Goal: Transaction & Acquisition: Download file/media

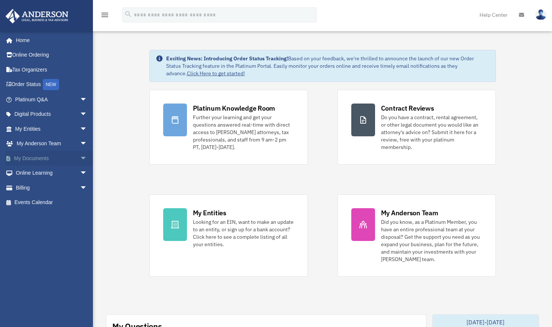
click at [80, 159] on span "arrow_drop_down" at bounding box center [87, 158] width 15 height 15
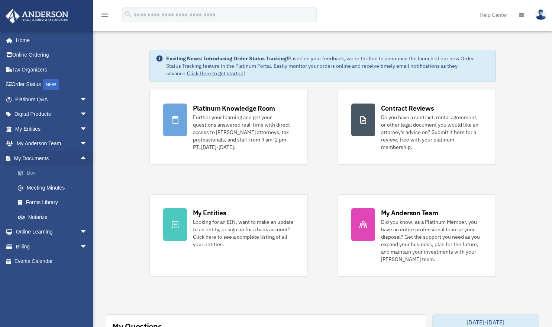
click at [30, 174] on link "Box" at bounding box center [54, 173] width 88 height 15
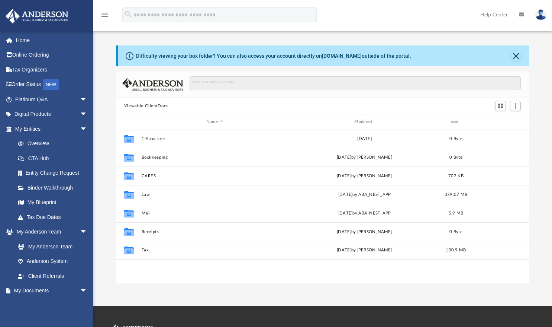
scroll to position [163, 408]
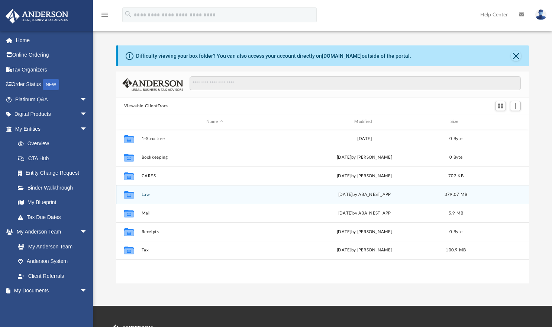
click at [121, 198] on div "Collaborated Folder" at bounding box center [129, 194] width 19 height 12
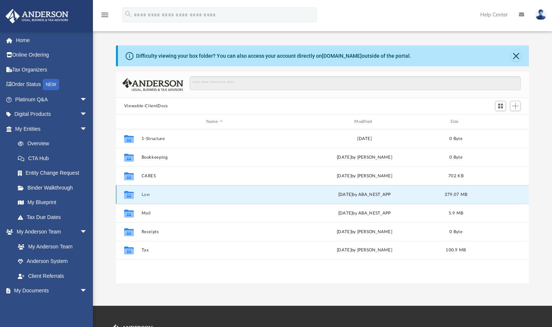
click at [126, 197] on icon "grid" at bounding box center [129, 195] width 10 height 6
click at [126, 196] on icon "grid" at bounding box center [129, 195] width 10 height 6
click at [128, 195] on icon "grid" at bounding box center [129, 195] width 10 height 6
click at [144, 194] on button "Law" at bounding box center [214, 194] width 147 height 5
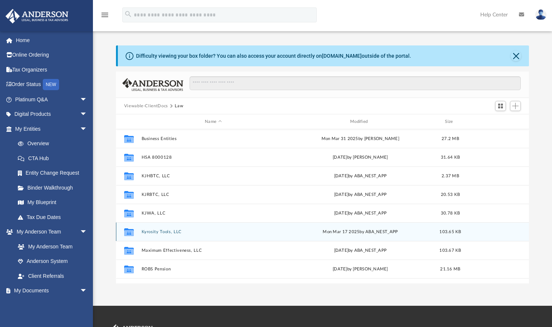
click at [146, 232] on button "Kyrosity Tools, LLC" at bounding box center [213, 231] width 144 height 5
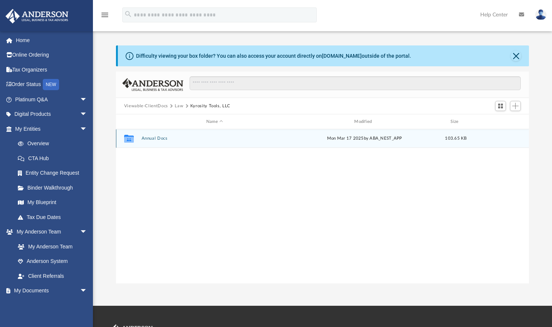
click at [150, 138] on button "Annual Docs" at bounding box center [214, 138] width 147 height 5
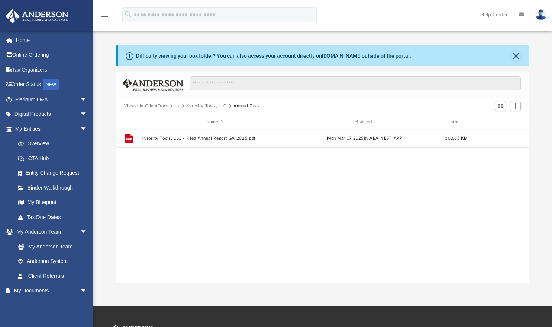
click at [194, 108] on button "Kyrosity Tools, LLC" at bounding box center [207, 106] width 40 height 7
click at [171, 106] on span at bounding box center [171, 106] width 4 height 4
click at [176, 108] on button "Law" at bounding box center [179, 106] width 9 height 7
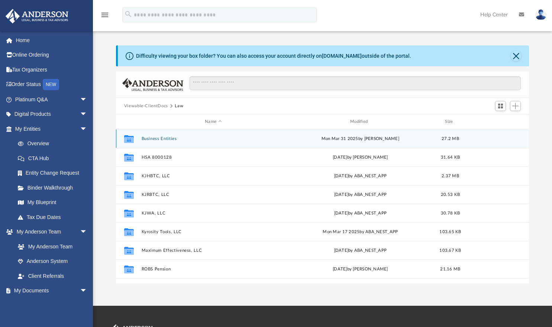
click at [145, 138] on button "Business Entities" at bounding box center [213, 138] width 144 height 5
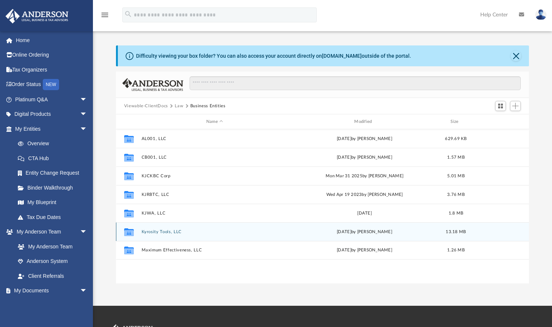
click at [149, 232] on button "Kyrosity Tools, LLC" at bounding box center [214, 231] width 147 height 5
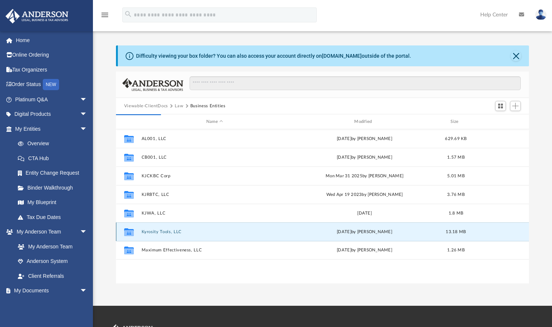
click at [152, 232] on button "Kyrosity Tools, LLC" at bounding box center [214, 231] width 147 height 5
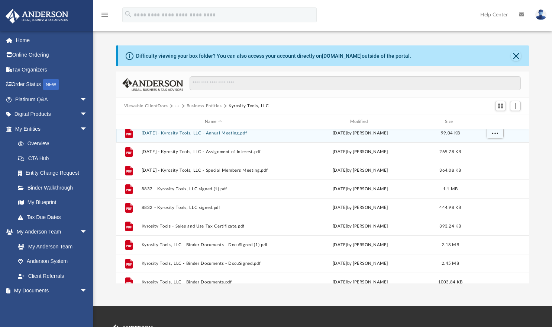
scroll to position [100, 0]
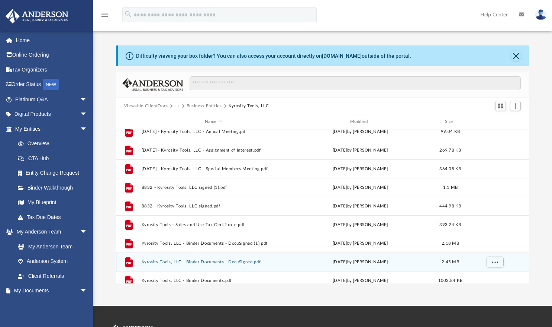
click at [177, 261] on button "Kyrosity Tools, LLC - Binder Documents - DocuSigned.pdf" at bounding box center [213, 261] width 144 height 5
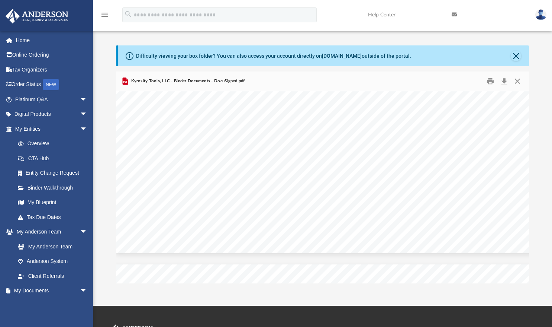
scroll to position [28899, 0]
click at [511, 57] on button "Close" at bounding box center [516, 56] width 10 height 10
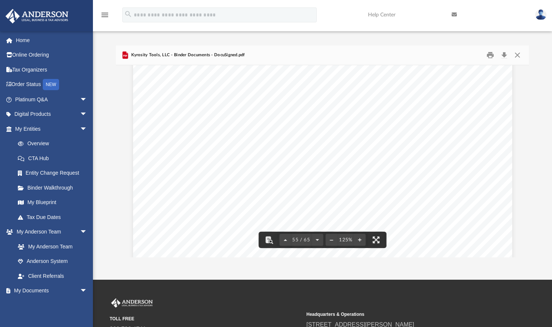
click at [224, 167] on div "O perating A greement of Kyrosity Tools, LLC Page 44 of 44 IN WITNESS WHEREOF t…" at bounding box center [322, 129] width 379 height 491
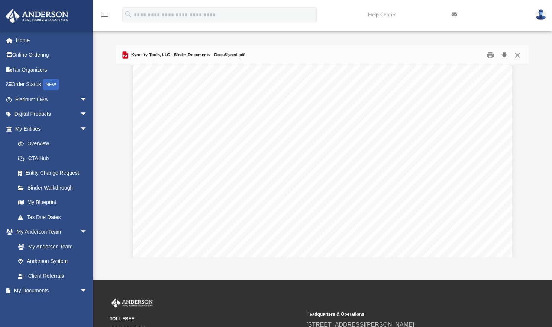
click at [503, 54] on button "Download" at bounding box center [504, 55] width 13 height 12
click at [517, 56] on button "Close" at bounding box center [517, 55] width 13 height 12
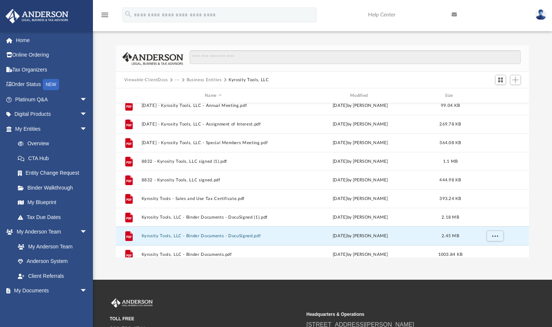
click at [196, 80] on button "Business Entities" at bounding box center [204, 80] width 35 height 7
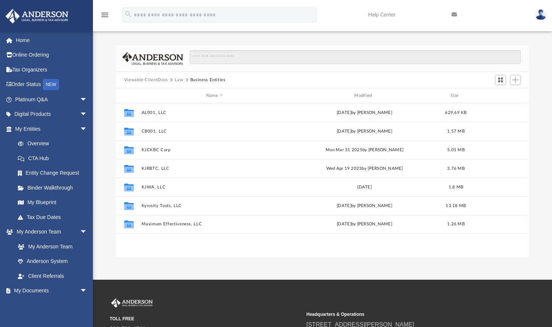
scroll to position [0, 0]
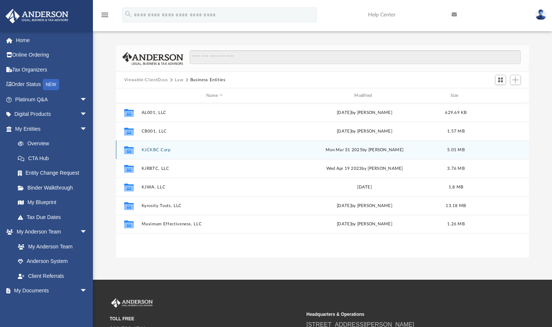
click at [154, 148] on button "KJCKBC Corp" at bounding box center [214, 149] width 147 height 5
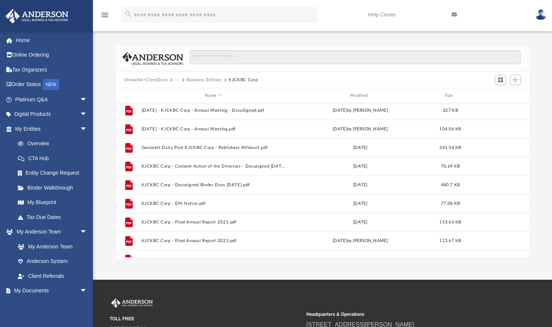
scroll to position [95, 0]
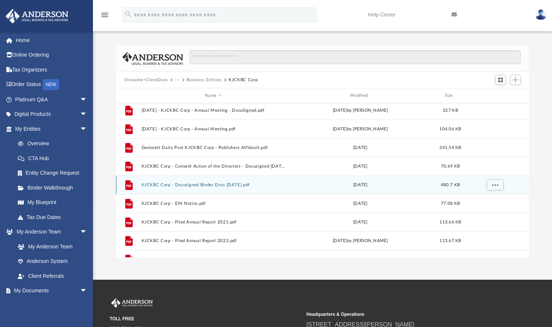
click at [183, 184] on button "KJCKBC Corp - Docusigned Binder Docs 9.05.18.pdf" at bounding box center [213, 184] width 144 height 5
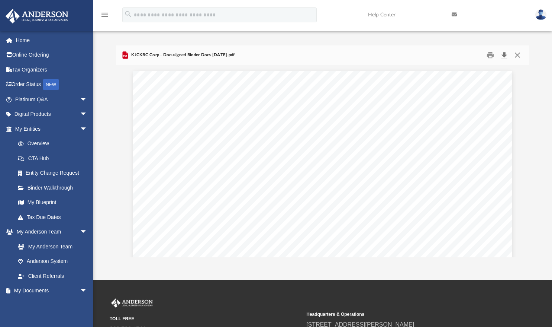
click at [504, 53] on button "Download" at bounding box center [504, 55] width 13 height 12
click at [514, 54] on button "Close" at bounding box center [517, 55] width 13 height 12
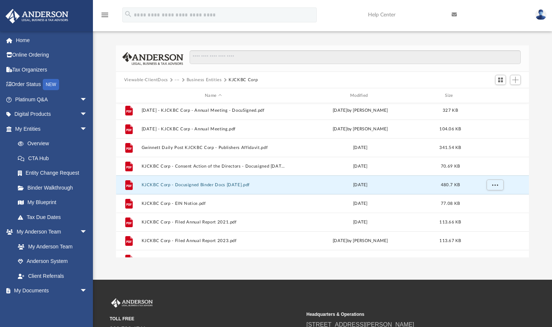
click at [198, 80] on button "Business Entities" at bounding box center [204, 80] width 35 height 7
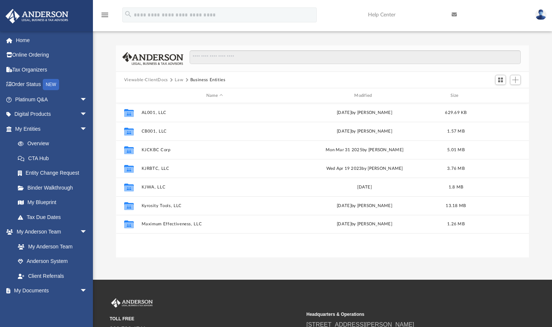
scroll to position [0, 0]
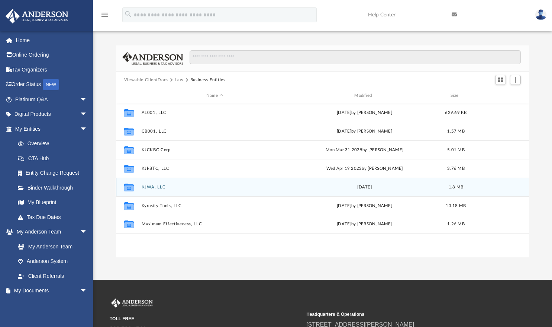
click at [149, 188] on button "KJWA, LLC" at bounding box center [214, 186] width 147 height 5
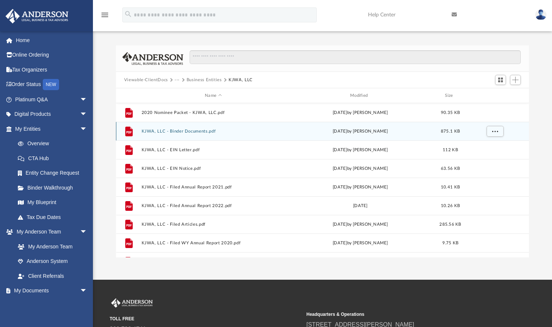
click at [173, 130] on button "KJWA, LLC - Binder Documents.pdf" at bounding box center [213, 131] width 144 height 5
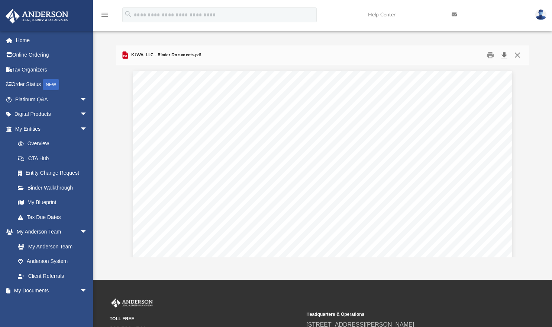
click at [505, 52] on button "Download" at bounding box center [504, 55] width 13 height 12
